Goal: Navigation & Orientation: Find specific page/section

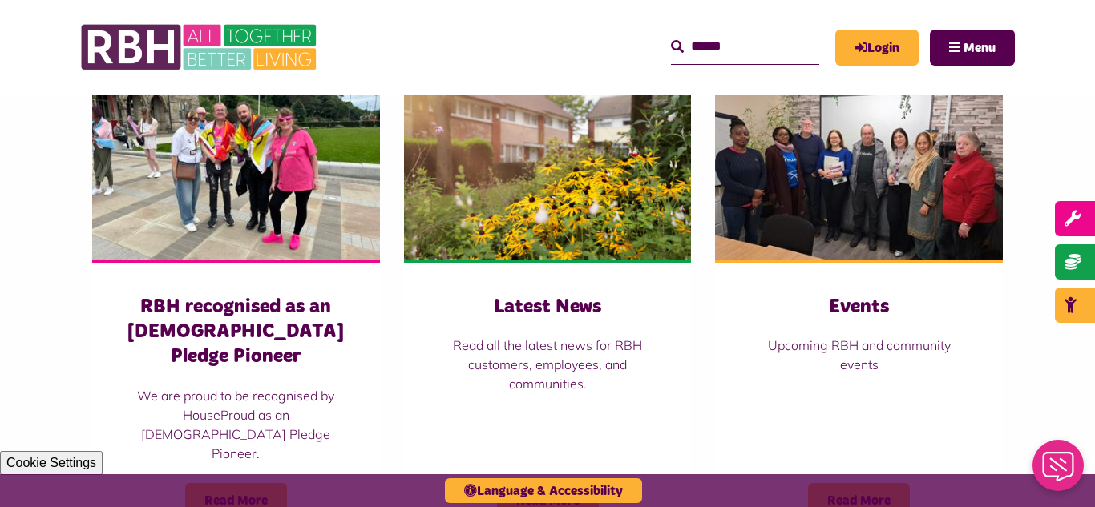
scroll to position [1122, 0]
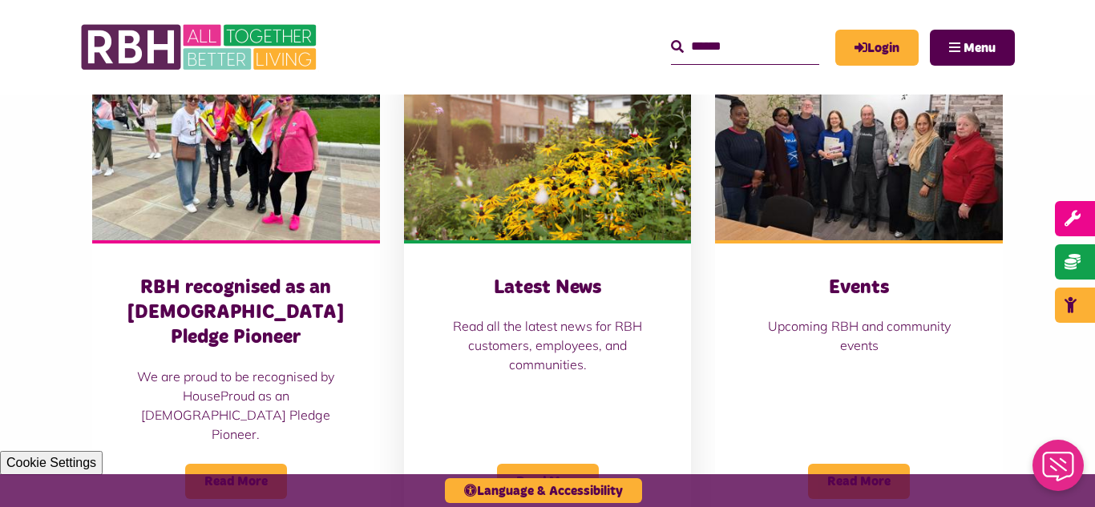
click at [551, 196] on img at bounding box center [548, 151] width 288 height 180
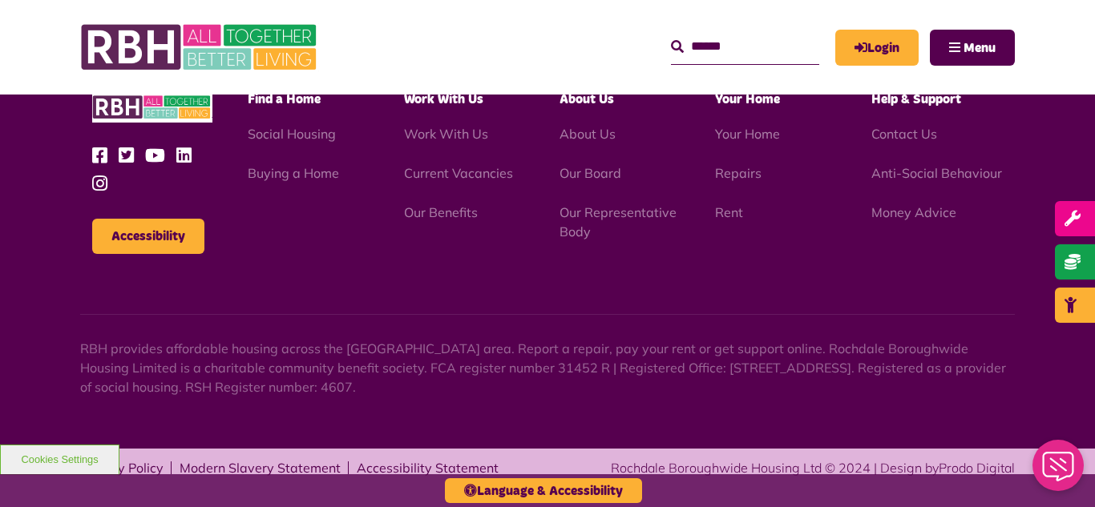
scroll to position [1745, 0]
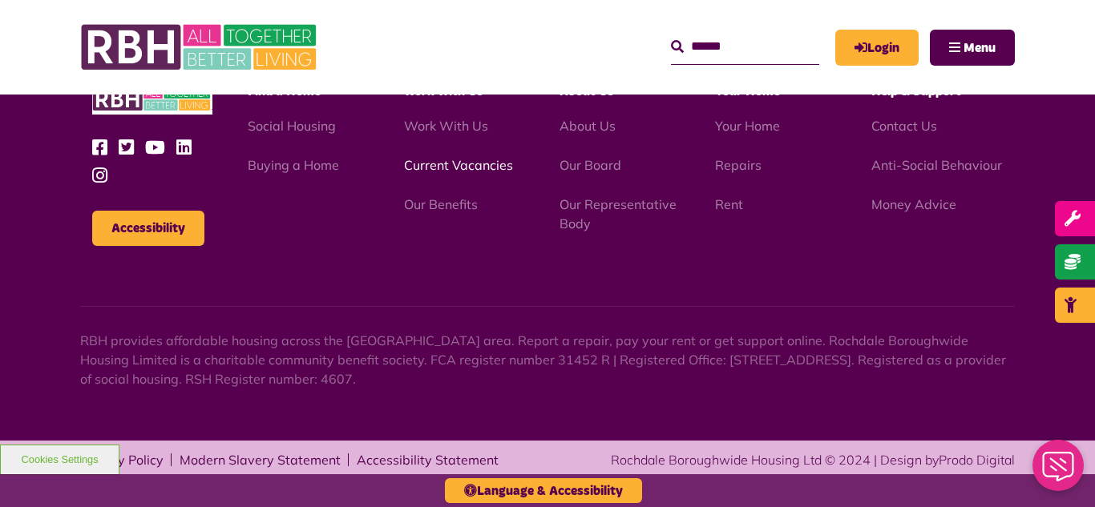
click at [439, 169] on link "Current Vacancies" at bounding box center [458, 165] width 109 height 16
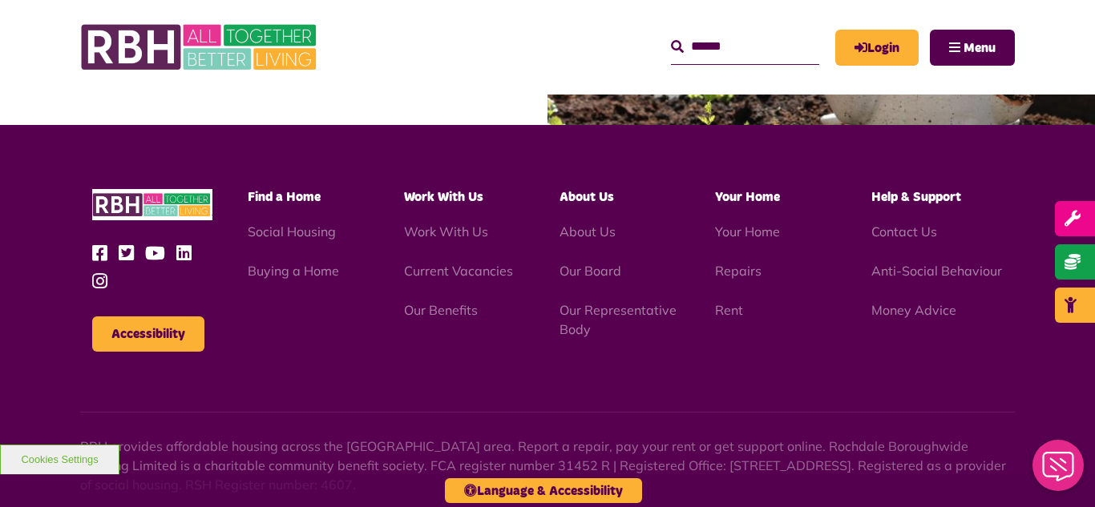
scroll to position [1796, 0]
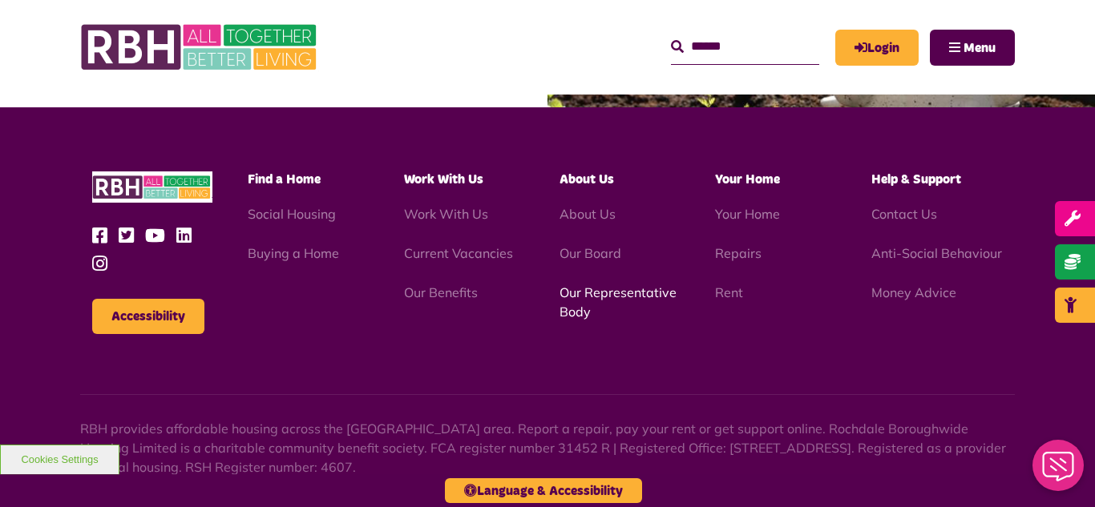
click at [591, 294] on link "Our Representative Body" at bounding box center [618, 302] width 117 height 35
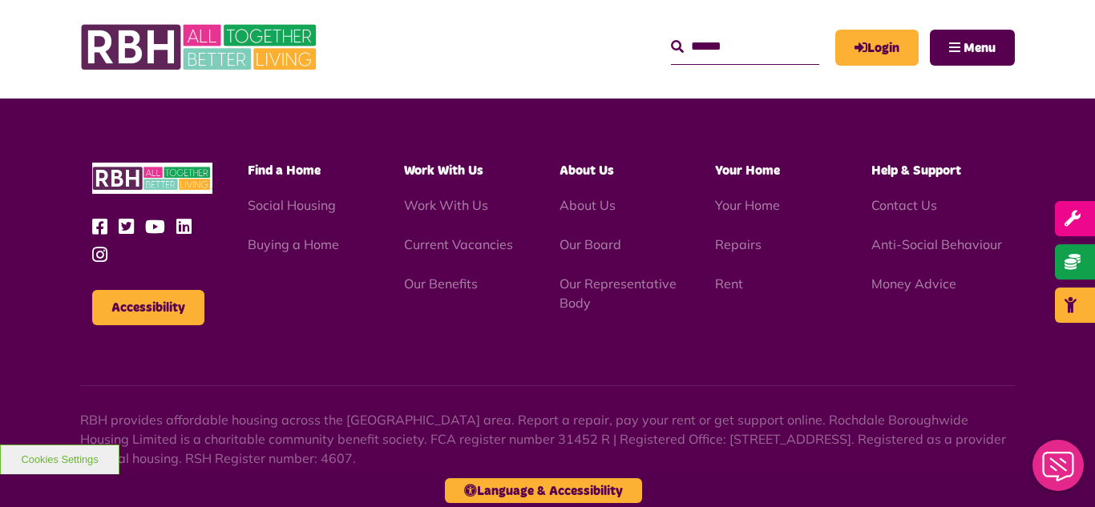
scroll to position [4655, 0]
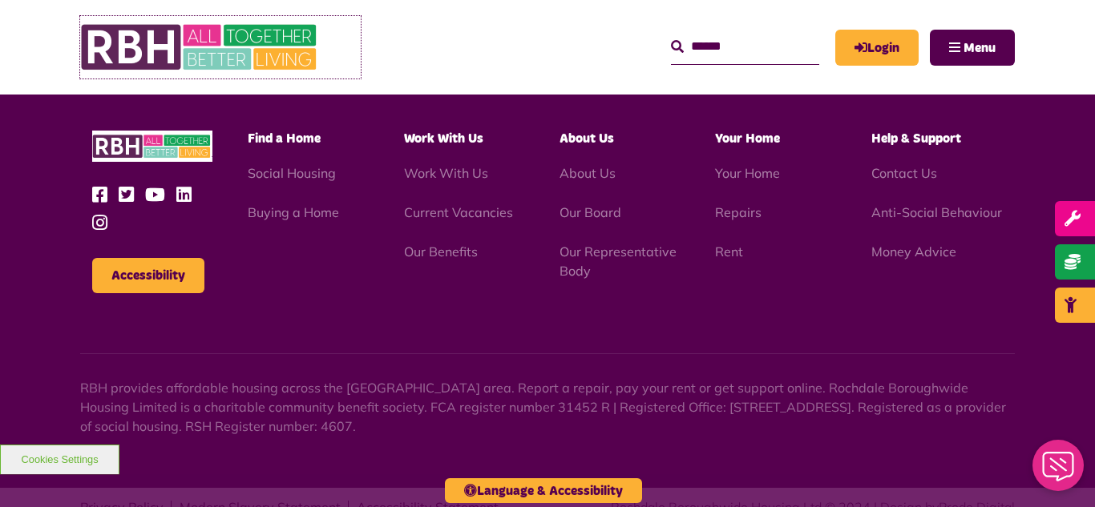
click at [185, 43] on img at bounding box center [200, 47] width 241 height 63
